Goal: Information Seeking & Learning: Learn about a topic

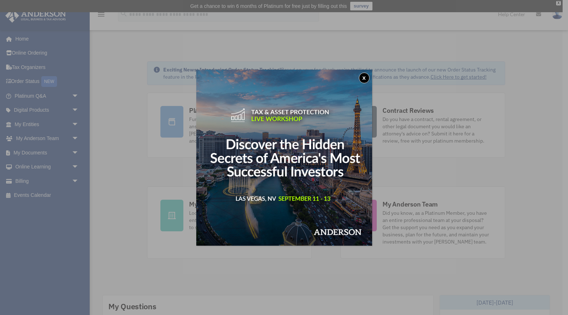
click at [364, 80] on button "x" at bounding box center [364, 78] width 11 height 11
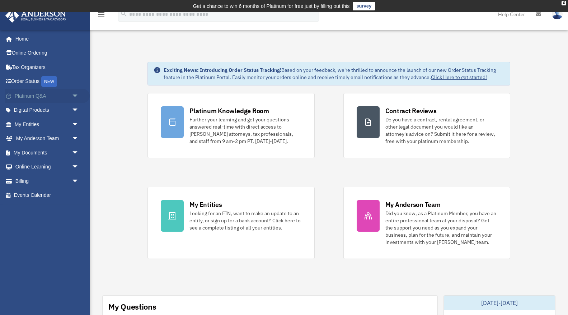
click at [75, 97] on span "arrow_drop_down" at bounding box center [79, 96] width 14 height 15
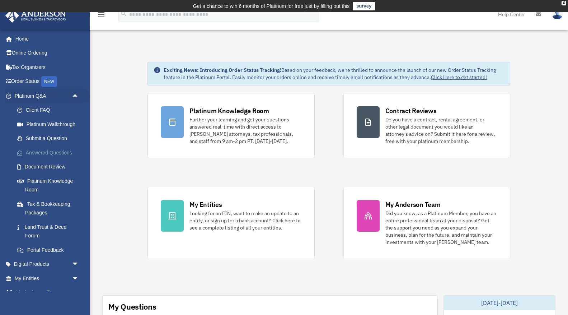
click at [58, 151] on link "Answered Questions" at bounding box center [50, 152] width 80 height 14
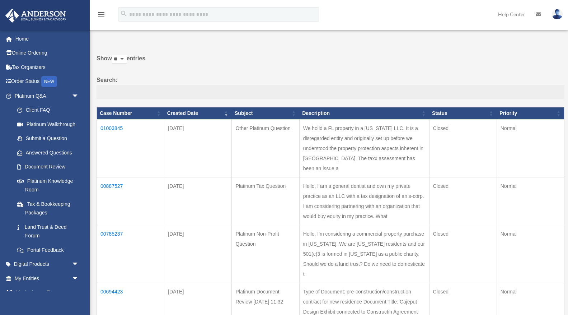
scroll to position [29, 0]
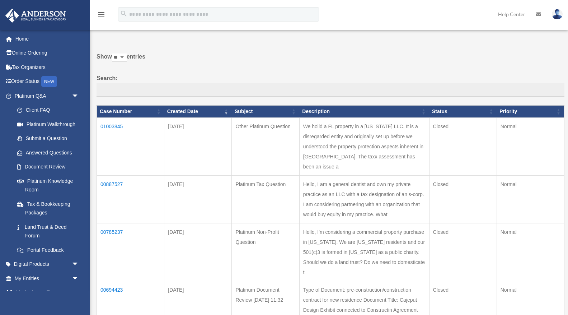
click at [120, 126] on td "01003845" at bounding box center [131, 147] width 68 height 58
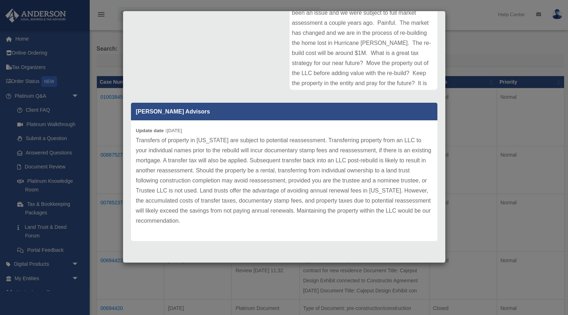
scroll to position [0, 0]
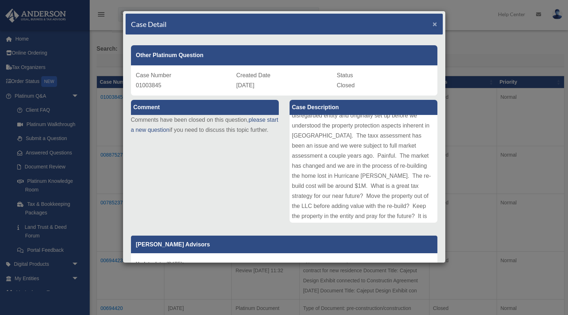
click at [435, 23] on span "×" at bounding box center [435, 24] width 5 height 8
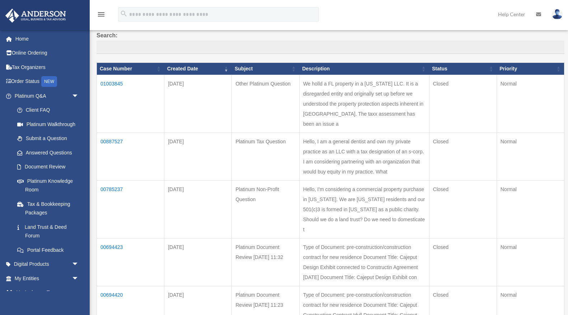
scroll to position [72, 0]
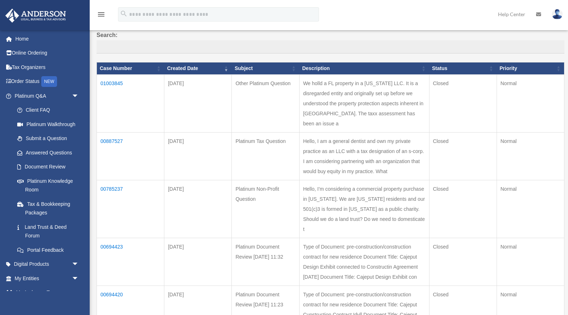
click at [379, 152] on td "Hello, I am a general dentist and own my private practice as an LLC with a tax …" at bounding box center [364, 156] width 130 height 48
click at [113, 132] on td "00887527" at bounding box center [131, 156] width 68 height 48
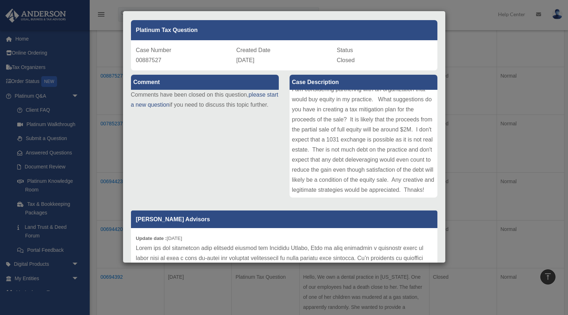
scroll to position [0, 0]
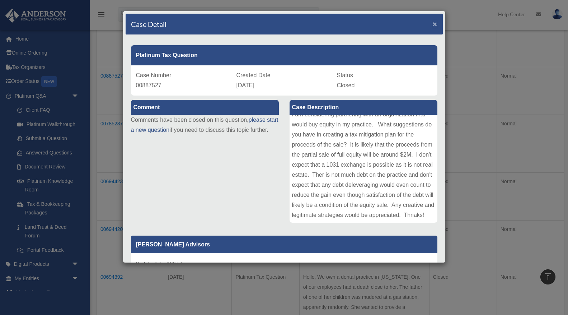
click at [436, 24] on span "×" at bounding box center [435, 24] width 5 height 8
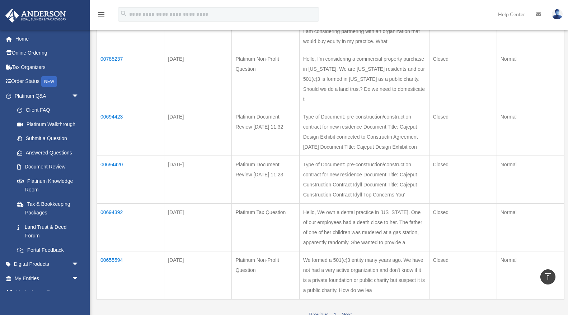
scroll to position [196, 0]
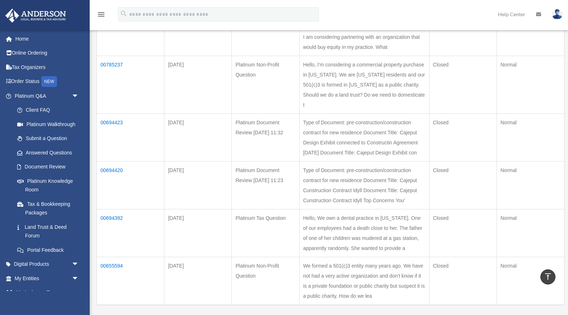
click at [117, 257] on td "00655594" at bounding box center [131, 281] width 68 height 48
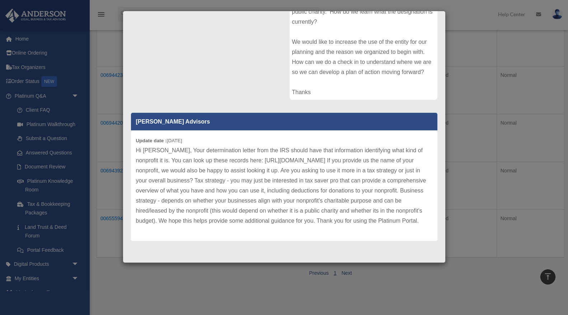
scroll to position [246, 0]
click at [218, 189] on p "Hi Scott, Your determination letter from the IRS should have that information i…" at bounding box center [284, 185] width 297 height 80
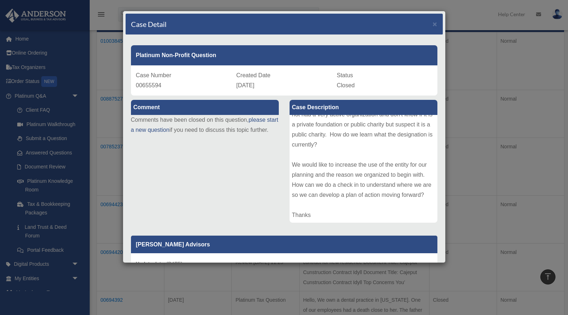
scroll to position [113, 0]
click at [437, 25] on span "×" at bounding box center [435, 24] width 5 height 8
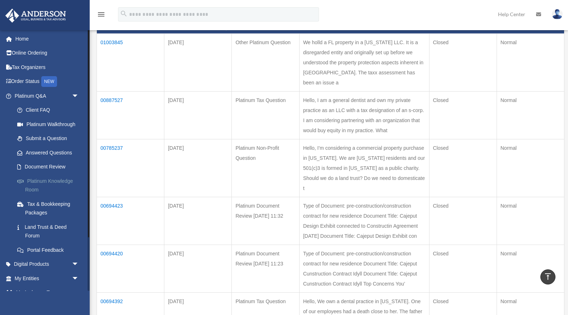
click at [48, 181] on link "Platinum Knowledge Room" at bounding box center [50, 185] width 80 height 23
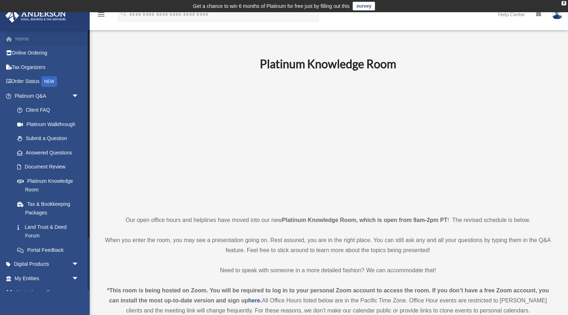
click at [23, 39] on link "Home" at bounding box center [47, 39] width 85 height 14
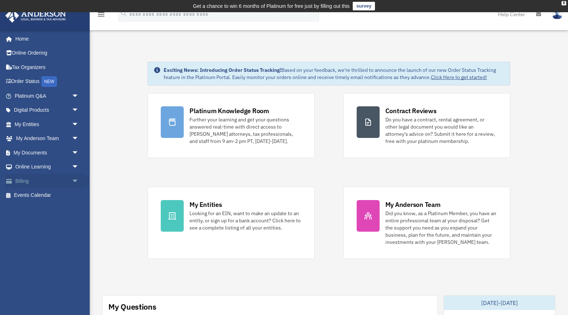
click at [74, 180] on span "arrow_drop_down" at bounding box center [79, 181] width 14 height 15
click at [53, 195] on link "$ Open Invoices" at bounding box center [50, 195] width 80 height 15
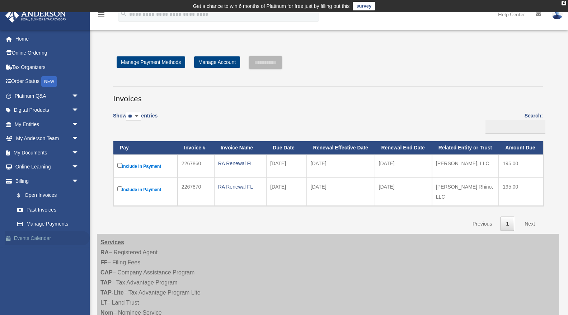
click at [31, 238] on link "Events Calendar" at bounding box center [47, 238] width 85 height 14
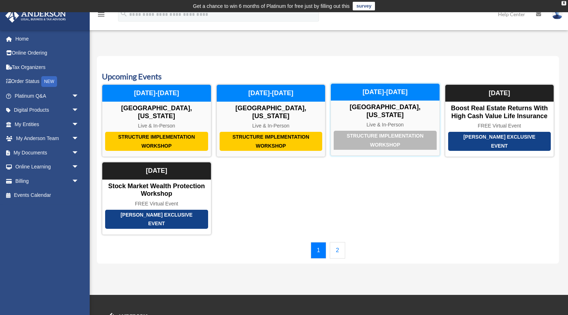
click at [370, 122] on div "Live & In-Person" at bounding box center [385, 125] width 109 height 6
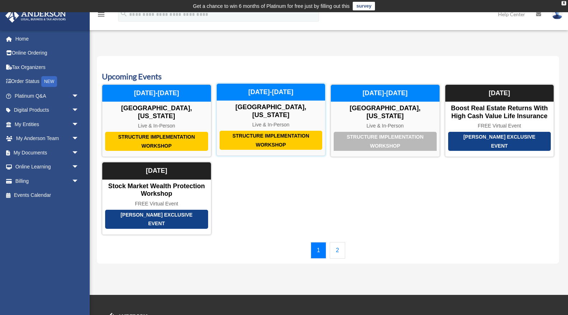
click at [248, 113] on div "Structure Implementation Workshop [GEOGRAPHIC_DATA], [US_STATE] Live & In-Perso…" at bounding box center [272, 119] width 110 height 73
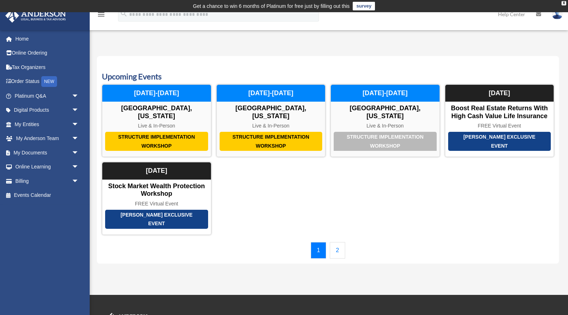
click at [340, 242] on link "2" at bounding box center [337, 250] width 15 height 17
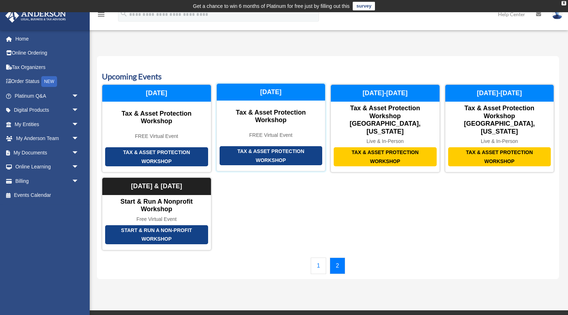
click at [272, 132] on div "FREE Virtual Event" at bounding box center [271, 135] width 109 height 6
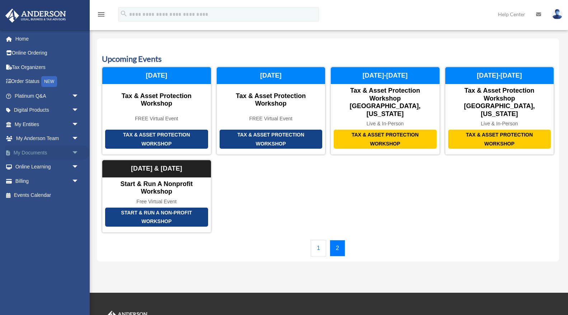
scroll to position [16, 0]
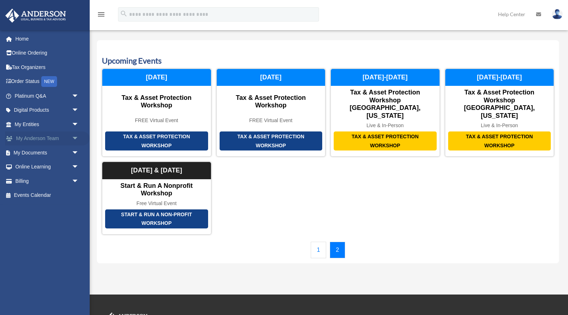
click at [73, 138] on span "arrow_drop_down" at bounding box center [79, 138] width 14 height 15
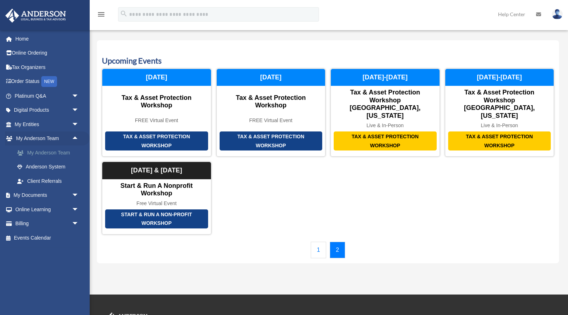
click at [56, 151] on link "My Anderson Team" at bounding box center [50, 152] width 80 height 14
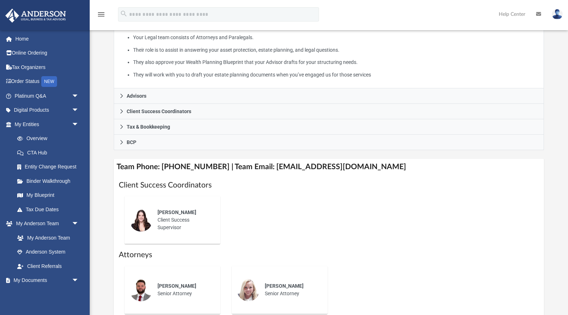
scroll to position [169, 0]
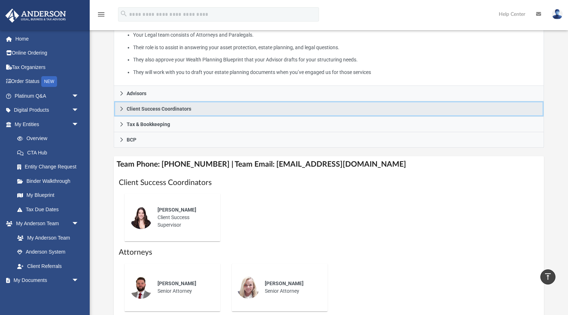
click at [180, 108] on span "Client Success Coordinators" at bounding box center [159, 108] width 65 height 5
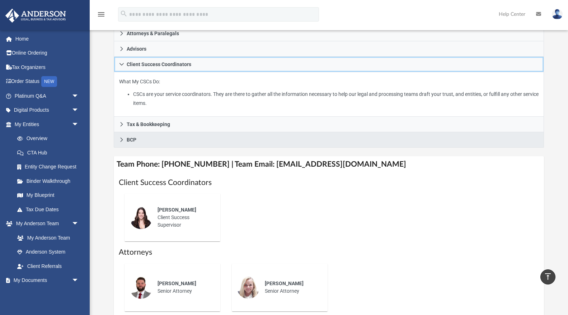
scroll to position [130, 0]
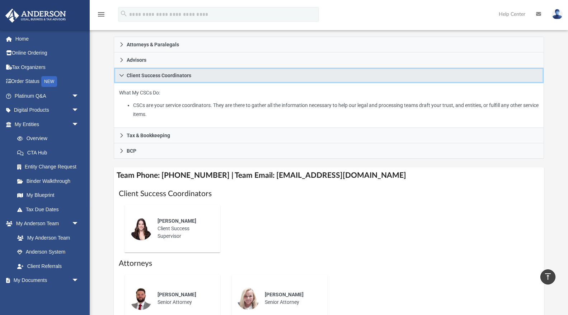
click at [189, 74] on span "Client Success Coordinators" at bounding box center [159, 75] width 65 height 5
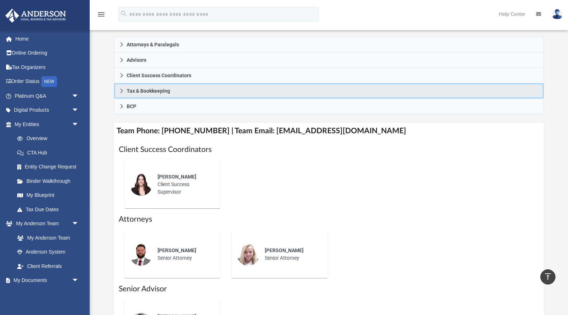
click at [163, 92] on span "Tax & Bookkeeping" at bounding box center [148, 90] width 43 height 5
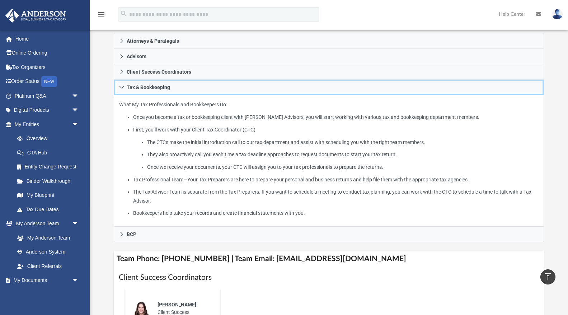
scroll to position [131, 0]
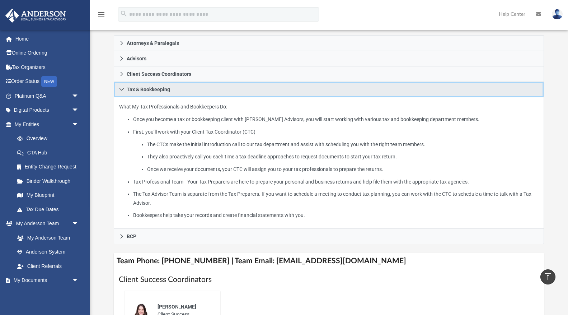
click at [164, 93] on link "Tax & Bookkeeping" at bounding box center [329, 89] width 431 height 15
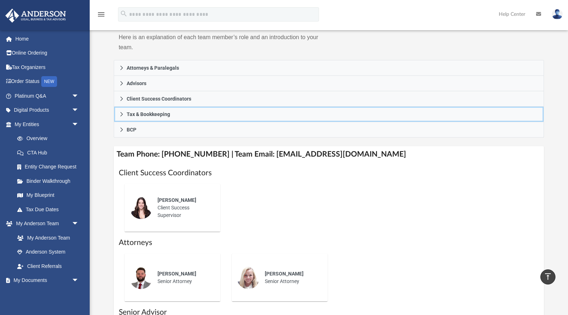
scroll to position [108, 0]
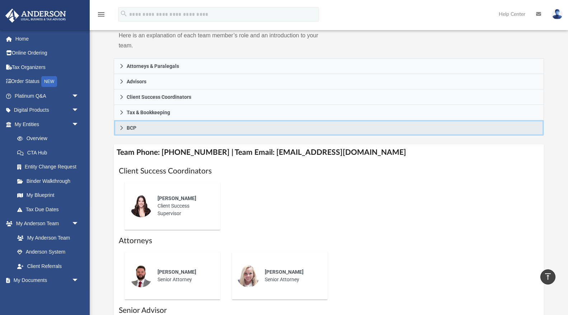
click at [150, 133] on link "BCP" at bounding box center [329, 127] width 431 height 15
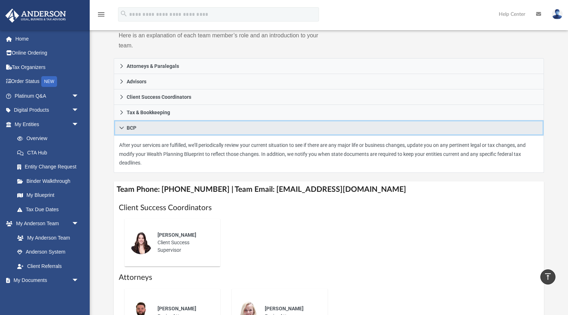
click at [154, 129] on link "BCP" at bounding box center [329, 127] width 431 height 15
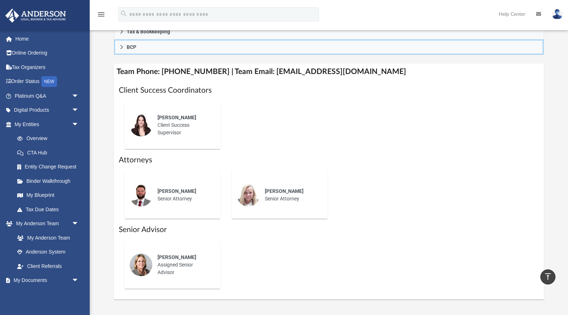
scroll to position [190, 0]
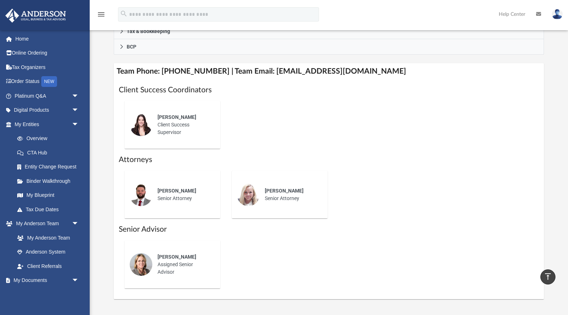
click at [199, 140] on div "Jennie Wilson Client Success Supervisor" at bounding box center [173, 125] width 86 height 38
click at [181, 125] on div "Jennie Wilson Client Success Supervisor" at bounding box center [184, 124] width 63 height 33
click at [179, 124] on div "Jennie Wilson Client Success Supervisor" at bounding box center [184, 124] width 63 height 33
click at [145, 121] on img at bounding box center [141, 124] width 23 height 23
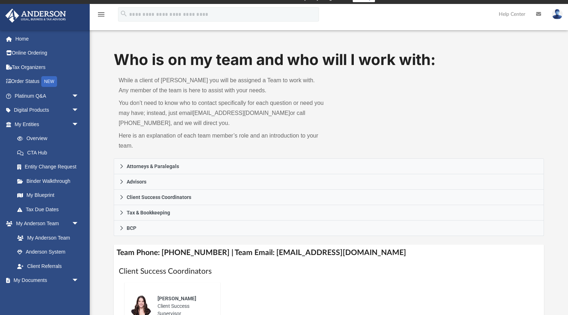
scroll to position [0, 0]
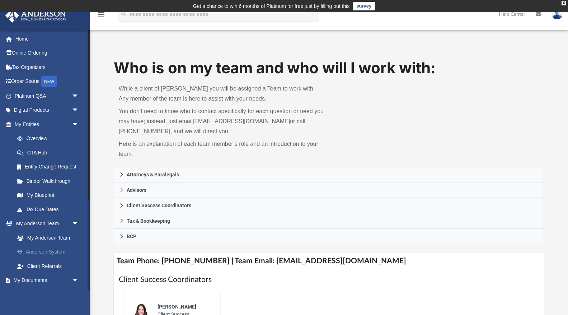
click at [56, 251] on link "Anderson System" at bounding box center [50, 252] width 80 height 14
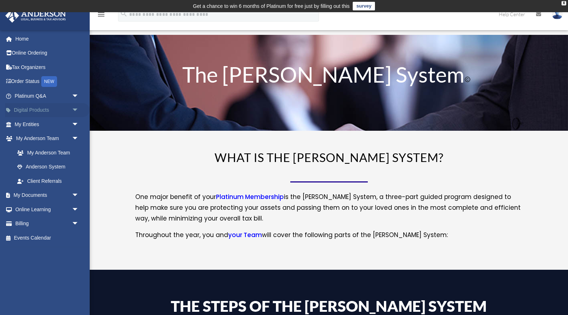
click at [75, 109] on span "arrow_drop_down" at bounding box center [79, 110] width 14 height 15
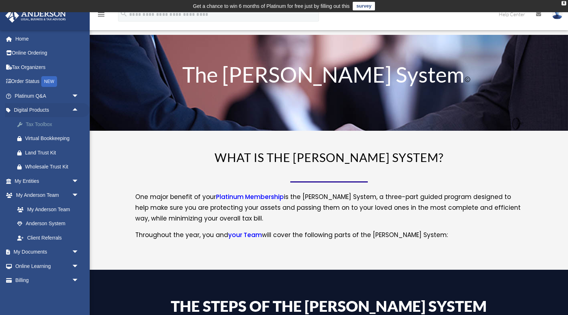
click at [43, 122] on div "Tax Toolbox" at bounding box center [53, 124] width 56 height 9
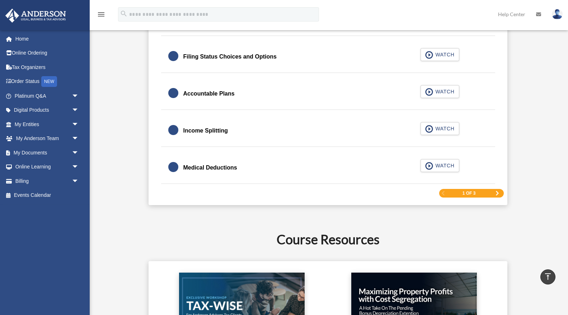
scroll to position [1109, 0]
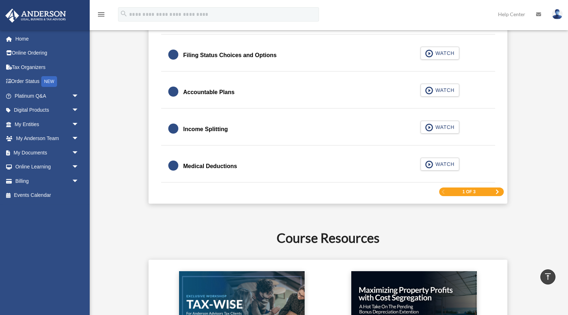
click at [499, 192] on span "Next Page" at bounding box center [497, 192] width 4 height 4
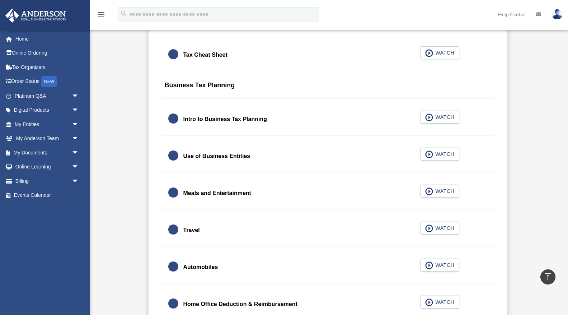
scroll to position [612, 0]
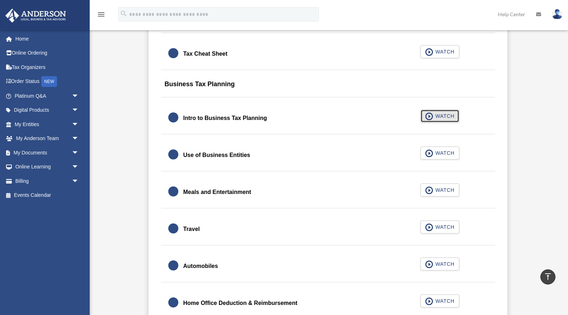
click at [450, 116] on span "WATCH" at bounding box center [443, 115] width 21 height 7
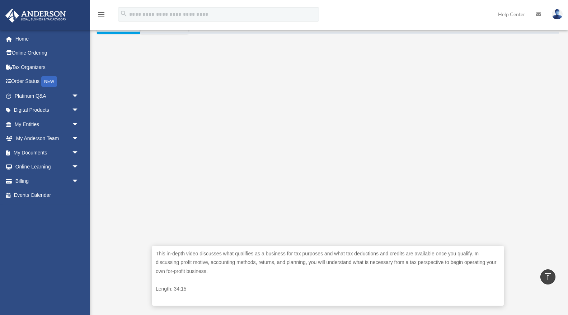
scroll to position [153, 0]
